Goal: Task Accomplishment & Management: Manage account settings

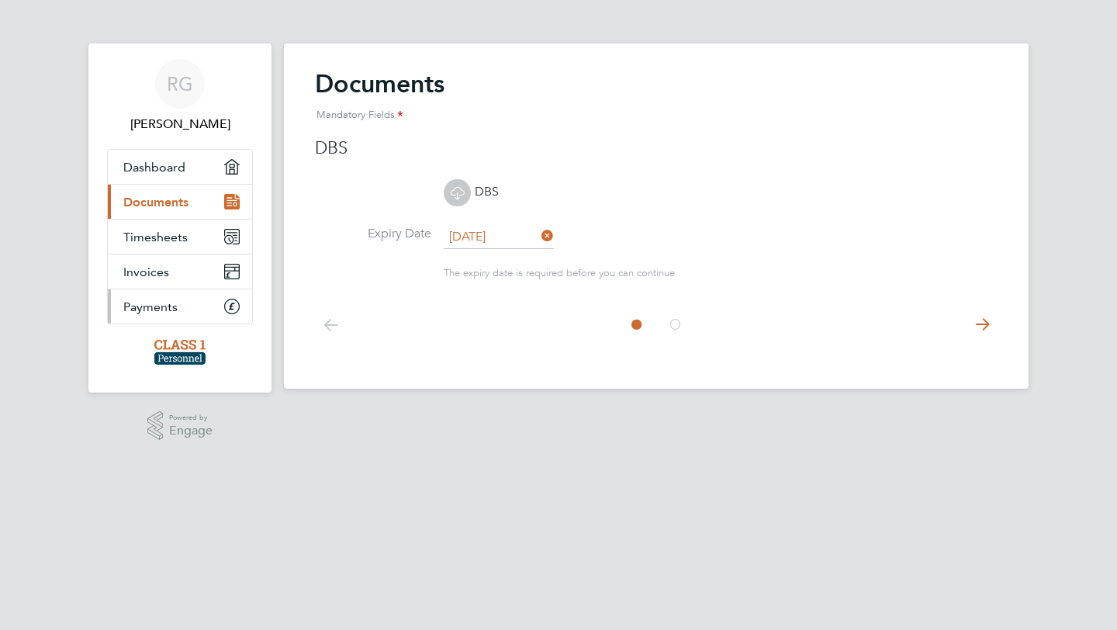
click at [205, 311] on link "Payments" at bounding box center [180, 306] width 144 height 34
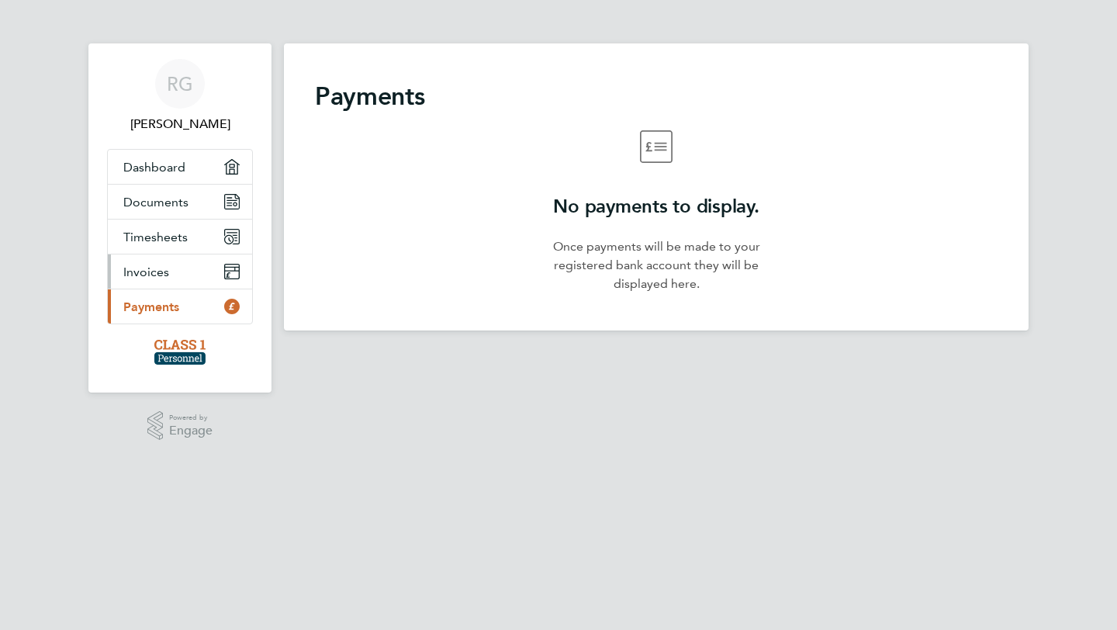
click at [193, 265] on link "Invoices" at bounding box center [180, 271] width 144 height 34
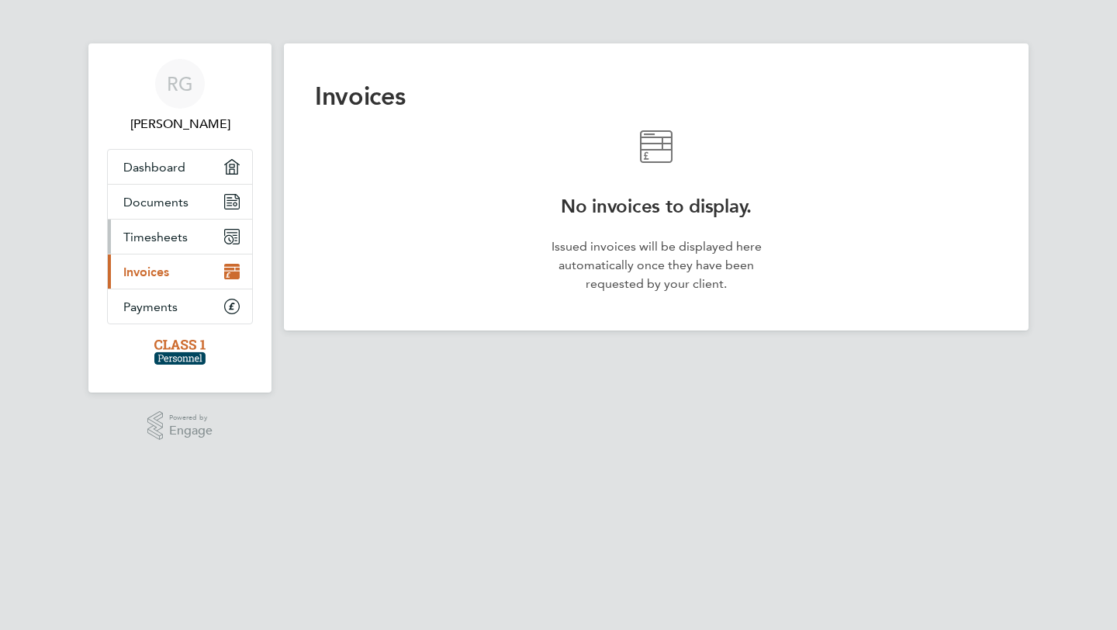
click at [188, 226] on link "Timesheets" at bounding box center [180, 236] width 144 height 34
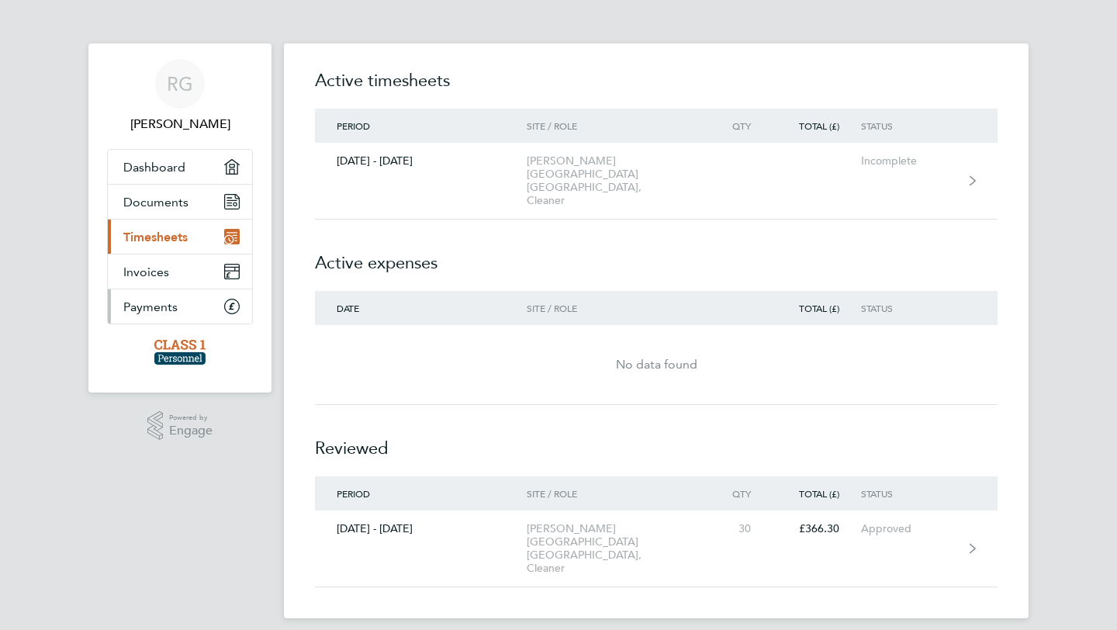
click at [202, 306] on link "Payments" at bounding box center [180, 306] width 144 height 34
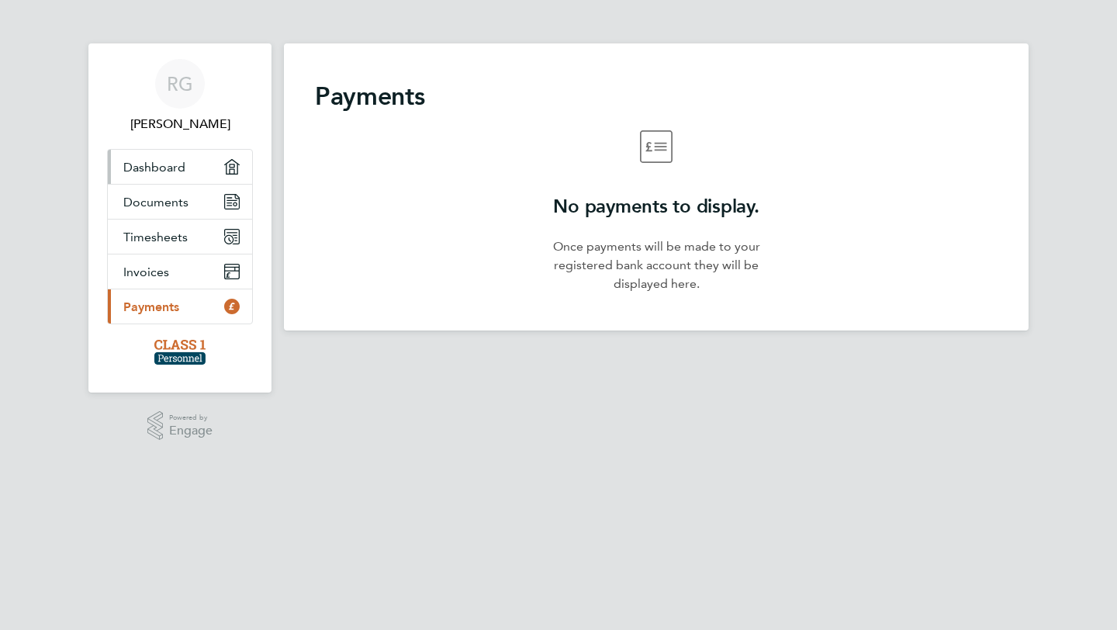
click at [218, 174] on link "Dashboard" at bounding box center [180, 167] width 144 height 34
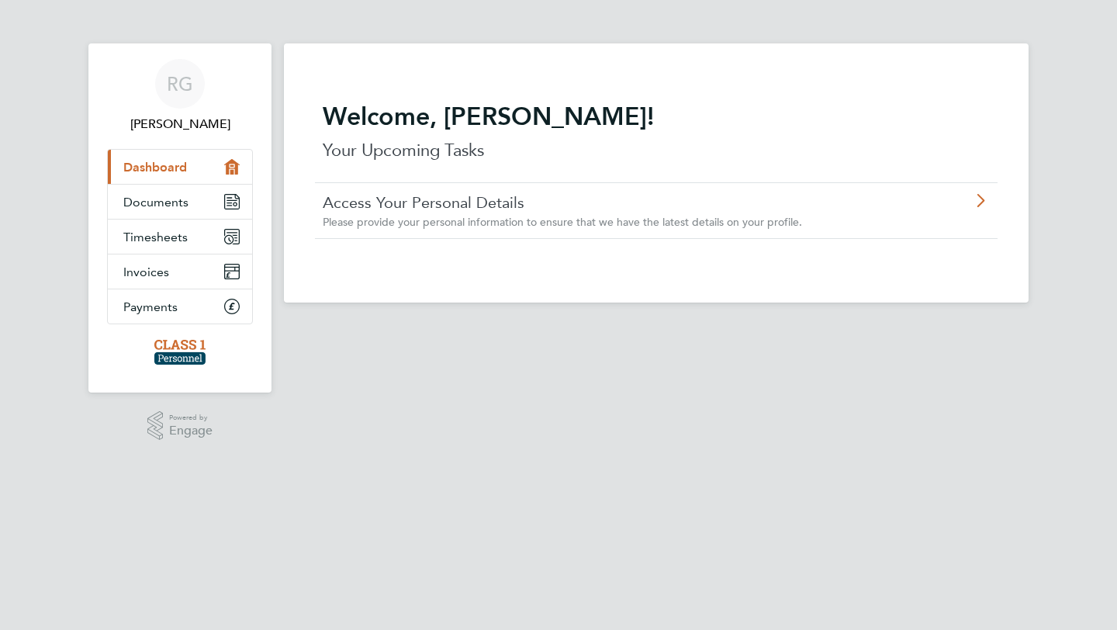
click at [416, 220] on span "Please provide your personal information to ensure that we have the latest deta…" at bounding box center [562, 222] width 479 height 14
click at [228, 197] on icon "Main navigation" at bounding box center [232, 202] width 14 height 14
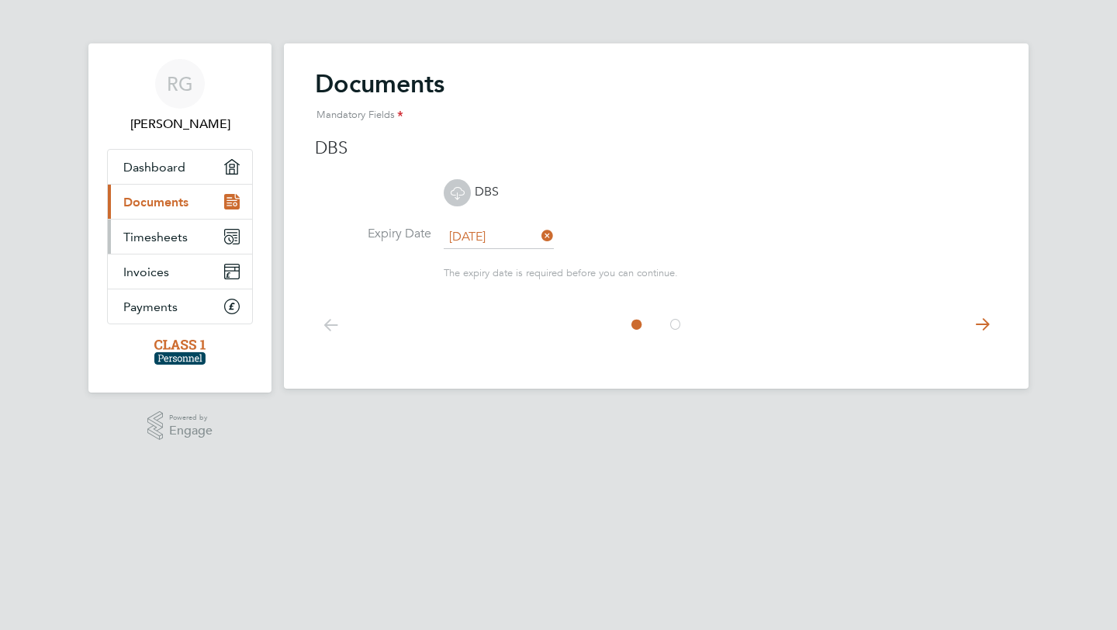
click at [188, 229] on link "Timesheets" at bounding box center [180, 236] width 144 height 34
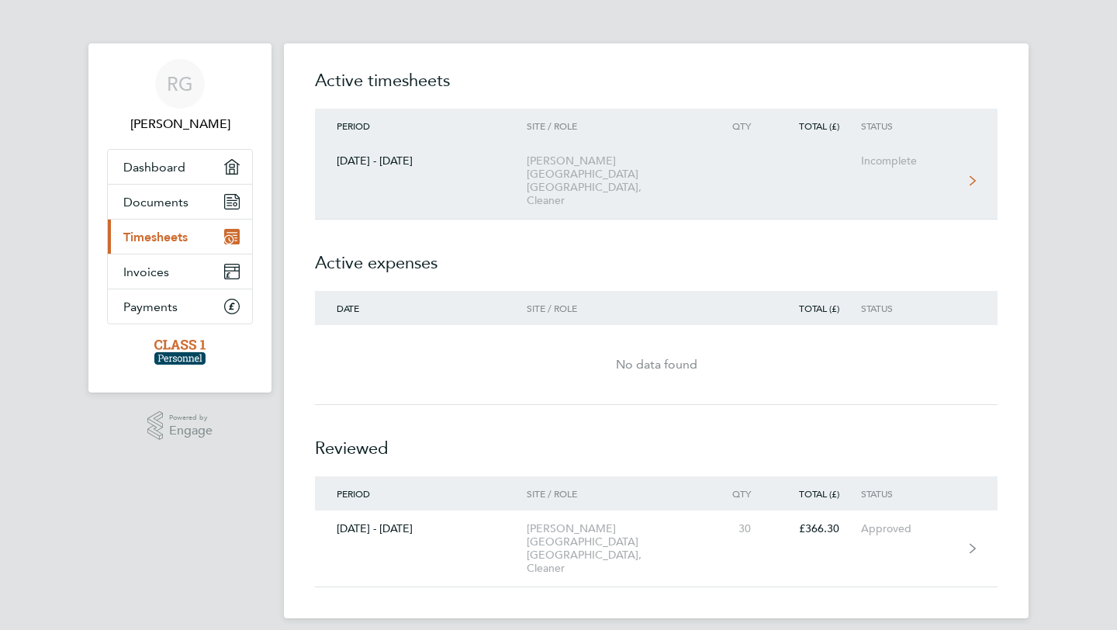
click at [608, 167] on div "[PERSON_NAME][GEOGRAPHIC_DATA] [GEOGRAPHIC_DATA], Cleaner" at bounding box center [616, 180] width 178 height 53
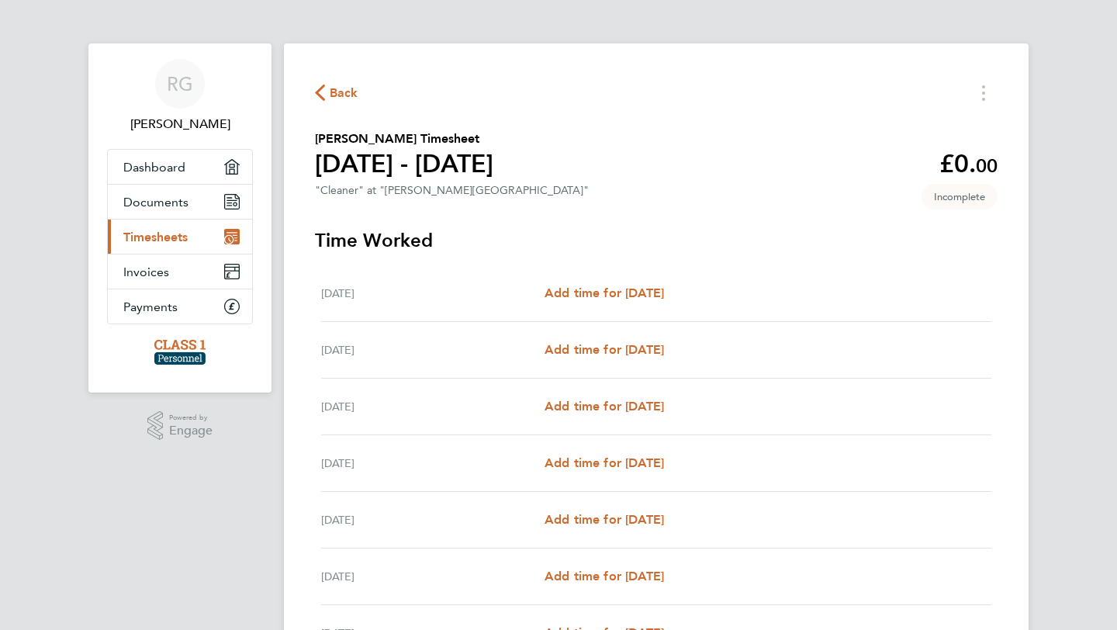
click at [319, 81] on div "Back" at bounding box center [656, 93] width 682 height 24
click at [340, 91] on span "Back" at bounding box center [344, 93] width 29 height 19
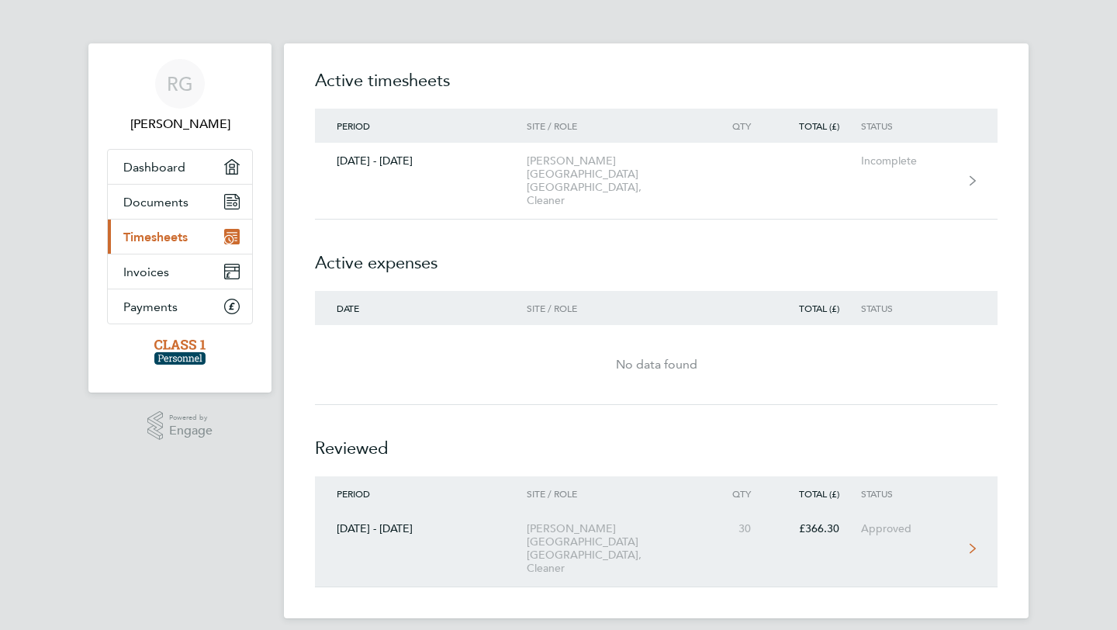
click at [894, 514] on link "04 - 10 Aug 2025 Thomas Tallis School Greenwich Schools, Cleaner 30 £366.30 App…" at bounding box center [656, 548] width 682 height 77
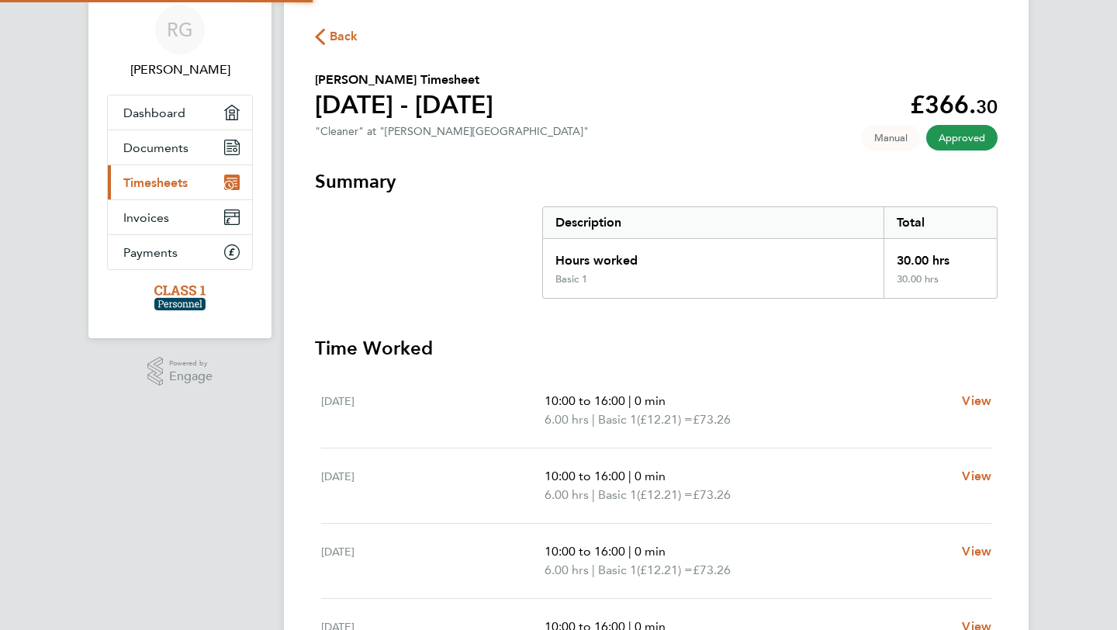
scroll to position [199, 0]
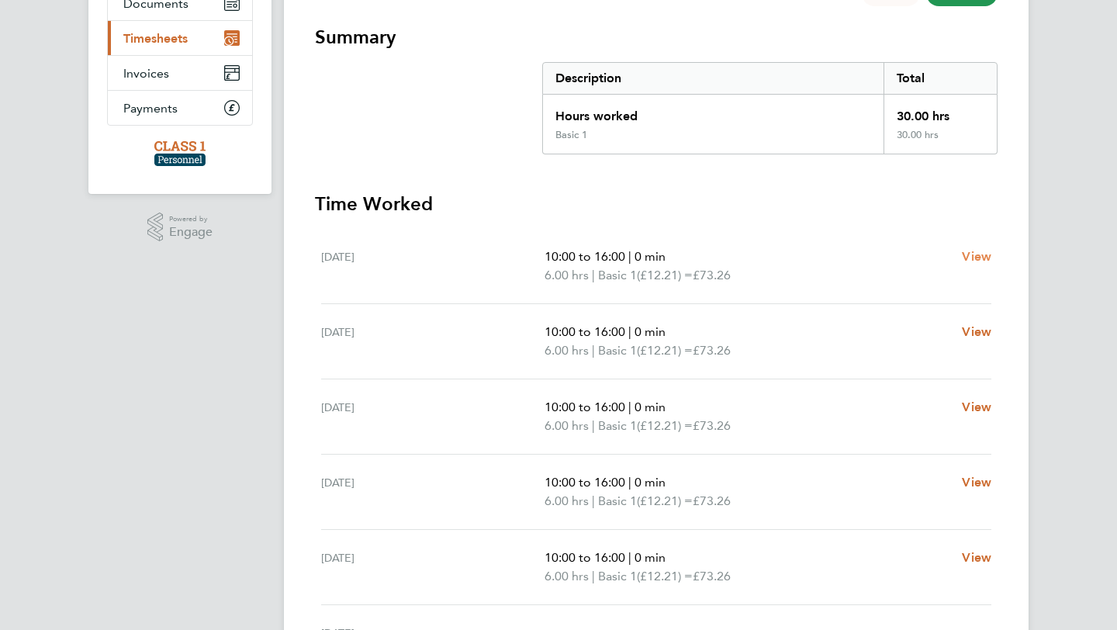
click at [974, 261] on span "View" at bounding box center [976, 256] width 29 height 15
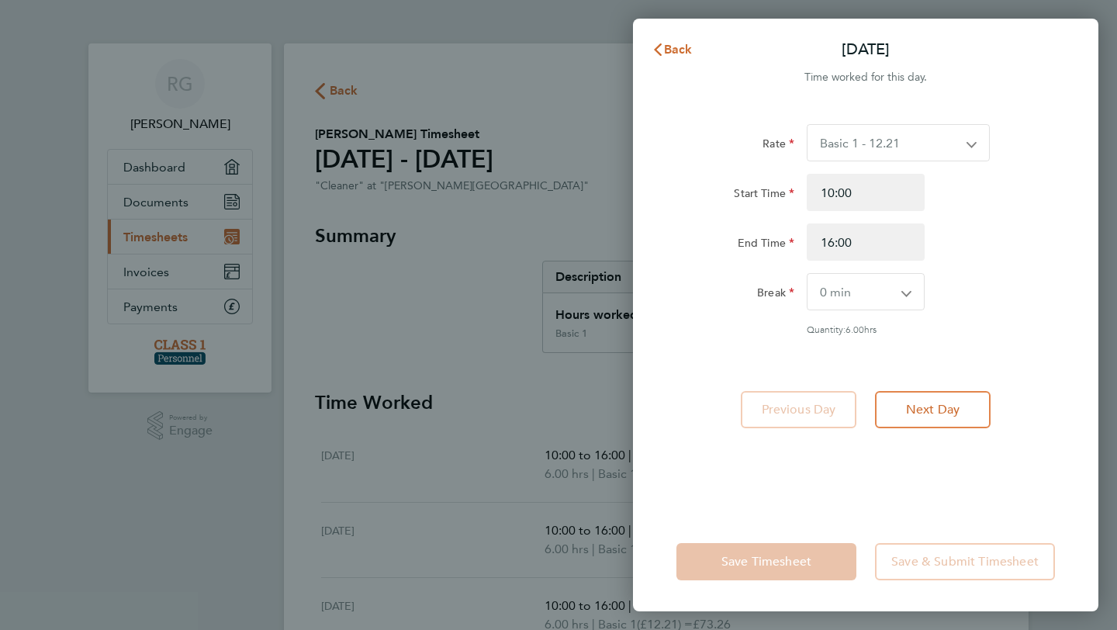
click at [584, 337] on div "Back Mon 04 Aug Time worked for this day. Rate Basic 1 - 12.21 Start Time 10:00…" at bounding box center [558, 315] width 1117 height 630
click at [671, 47] on span "Back" at bounding box center [678, 49] width 29 height 15
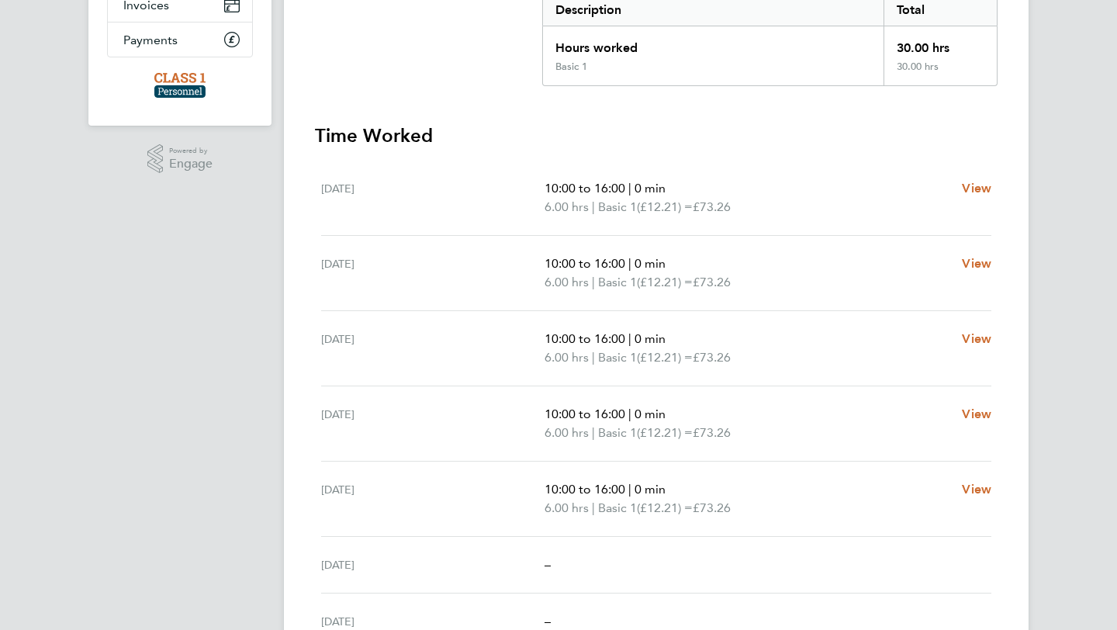
scroll to position [350, 0]
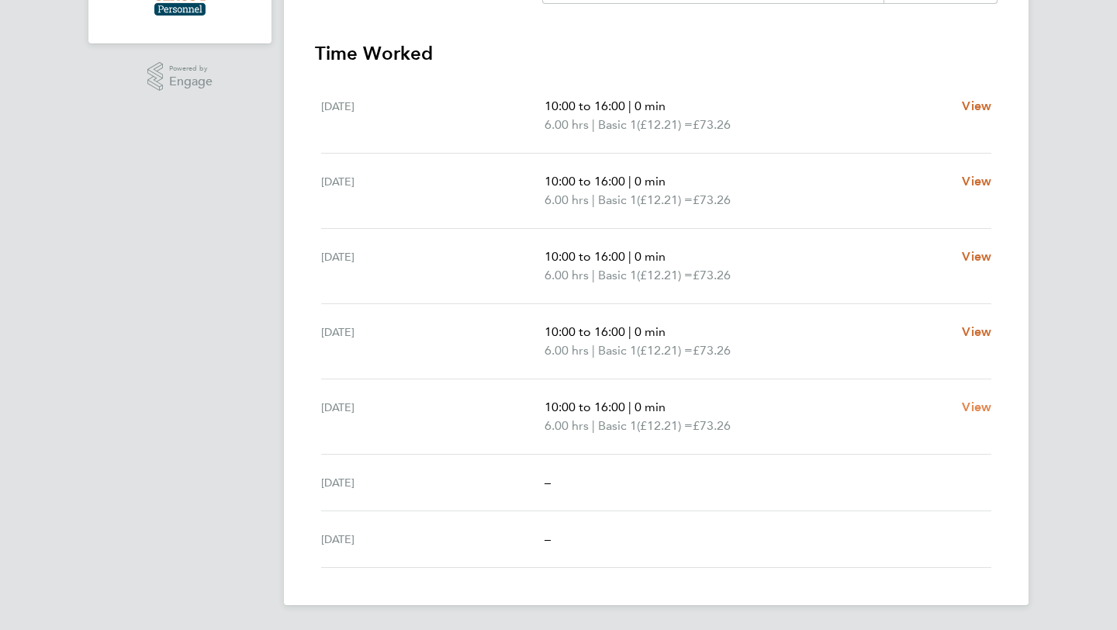
click at [966, 402] on span "View" at bounding box center [976, 406] width 29 height 15
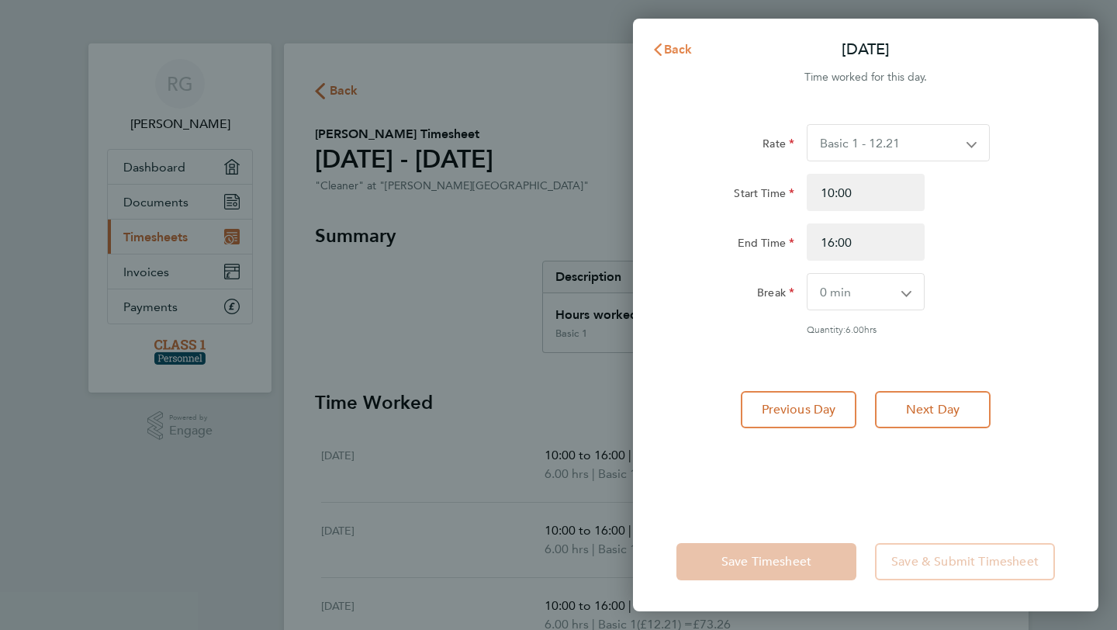
click at [695, 53] on button "Back" at bounding box center [672, 49] width 72 height 31
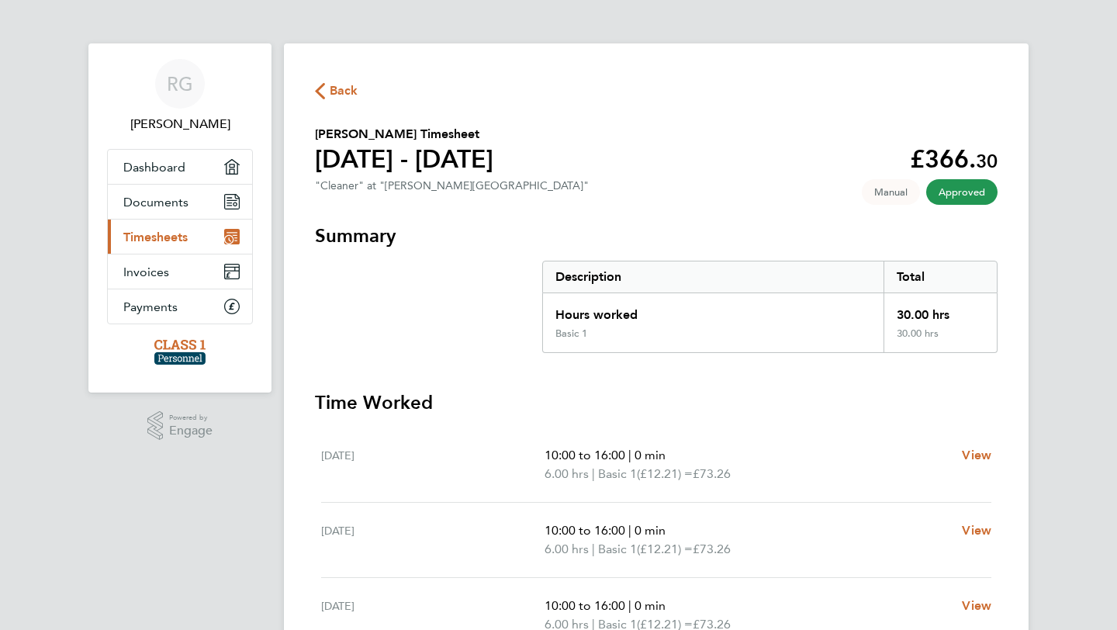
scroll to position [350, 0]
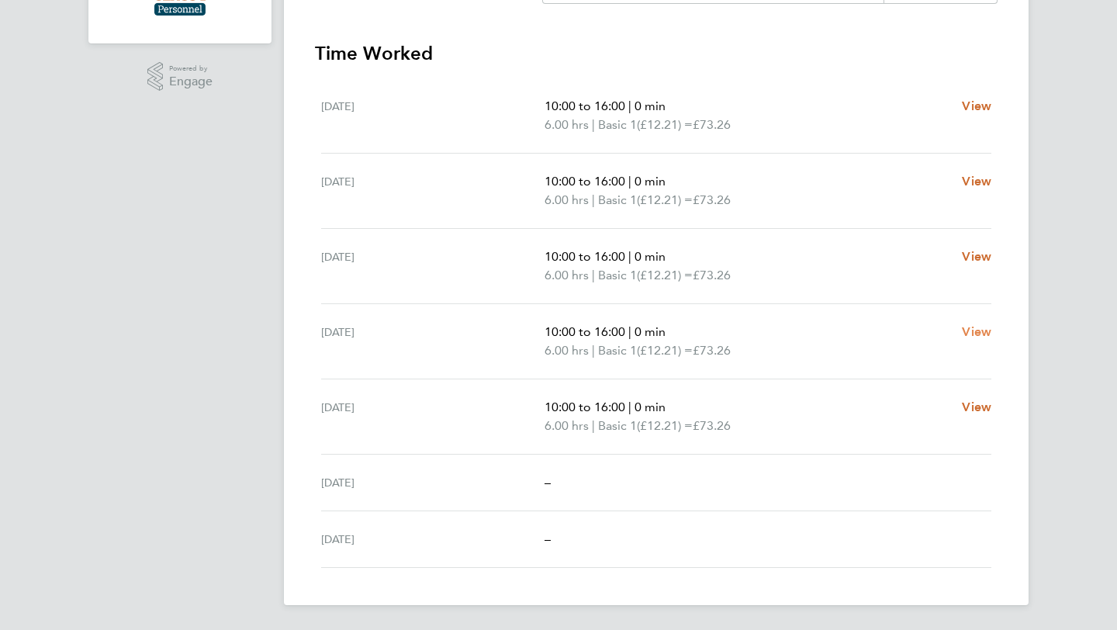
click at [973, 330] on span "View" at bounding box center [976, 331] width 29 height 15
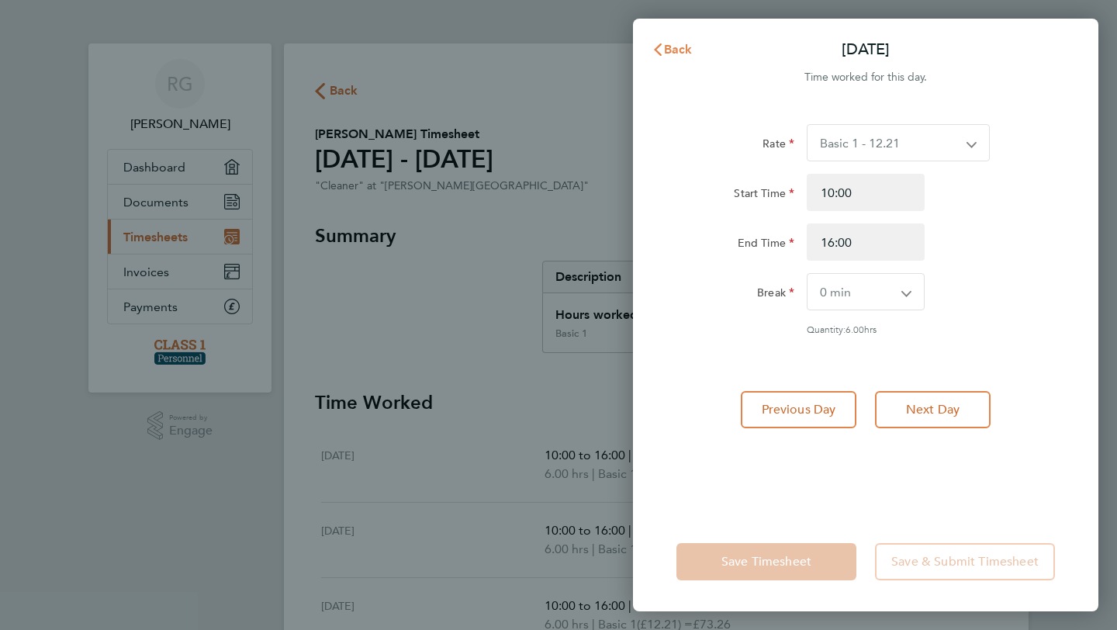
click at [665, 47] on span "Back" at bounding box center [678, 49] width 29 height 15
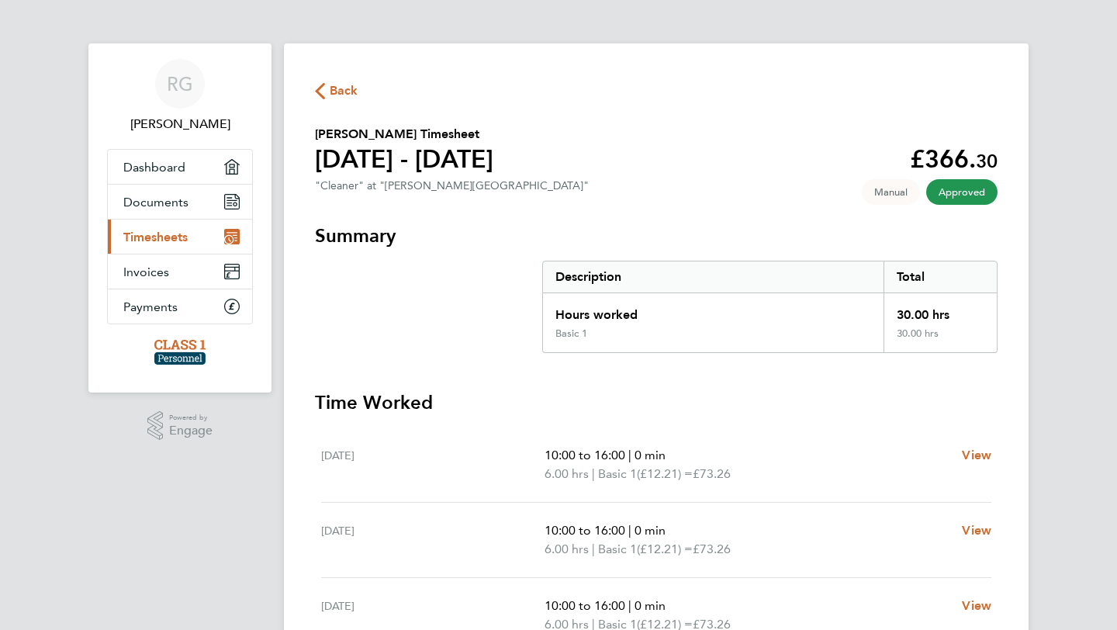
click at [330, 95] on span "Back" at bounding box center [344, 90] width 29 height 19
